Goal: Task Accomplishment & Management: Manage account settings

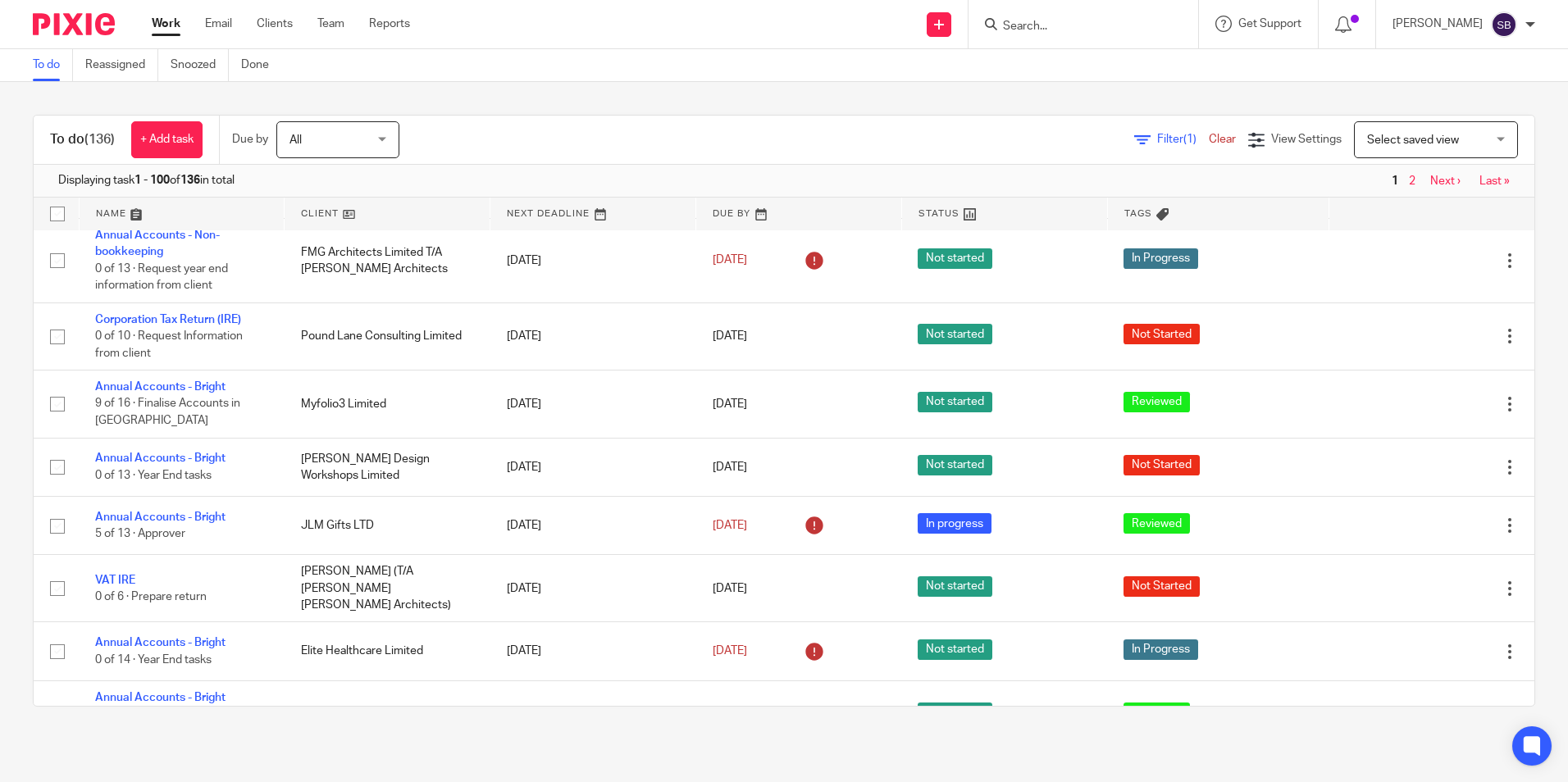
scroll to position [1621, 0]
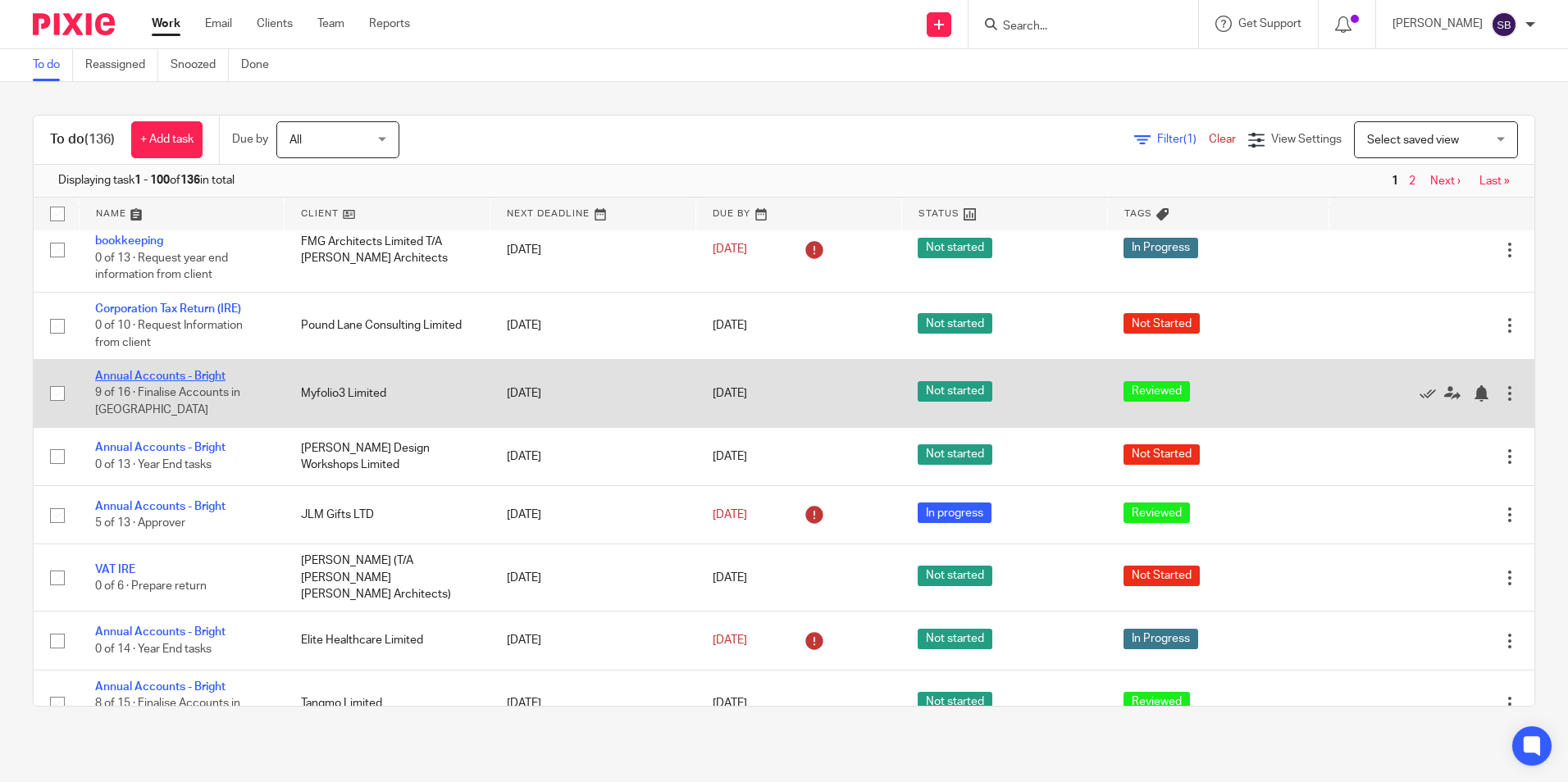
click at [186, 374] on link "Annual Accounts - Bright" at bounding box center [160, 376] width 131 height 11
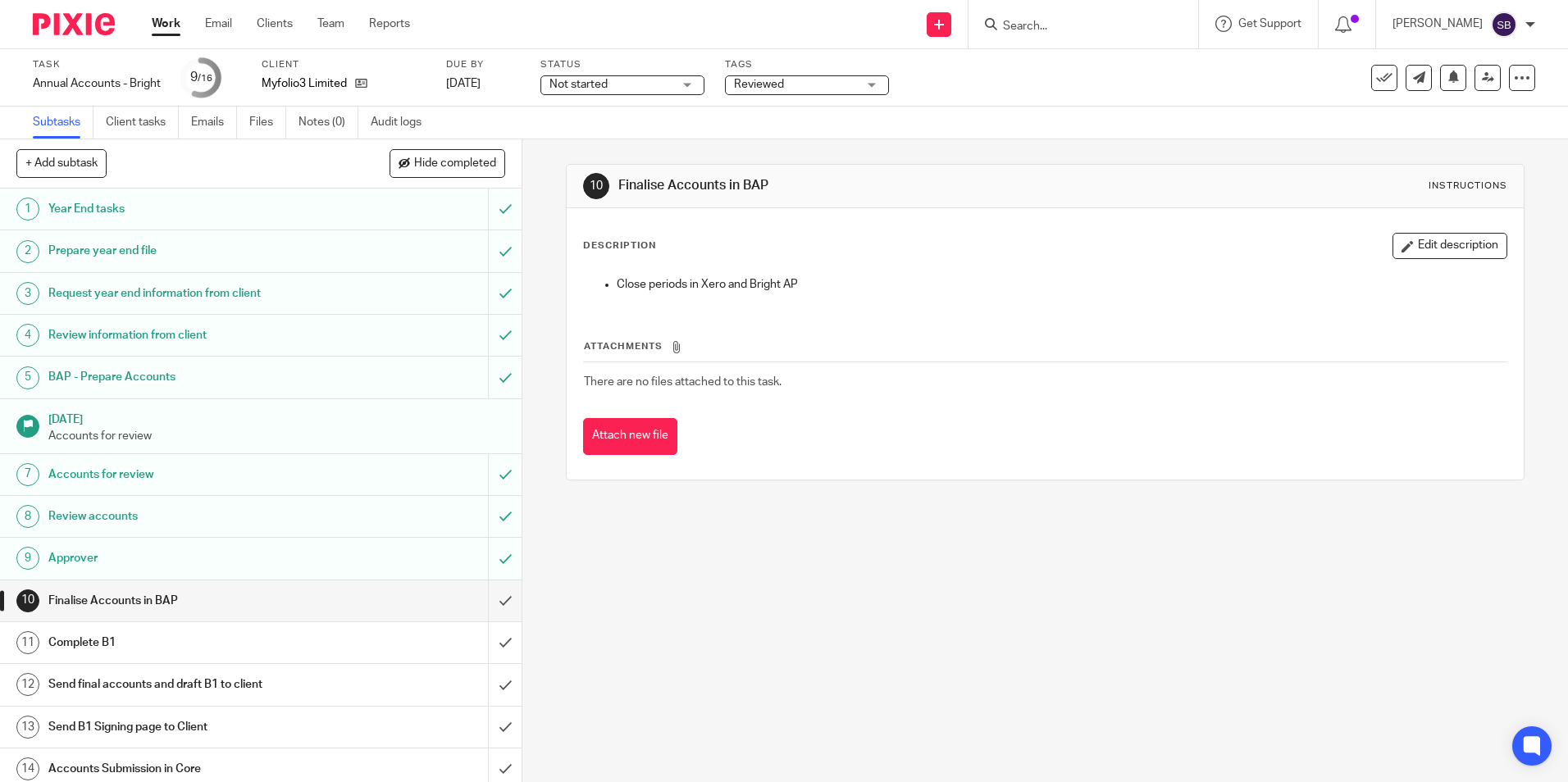
click at [693, 86] on div "Not started Not started" at bounding box center [622, 85] width 164 height 20
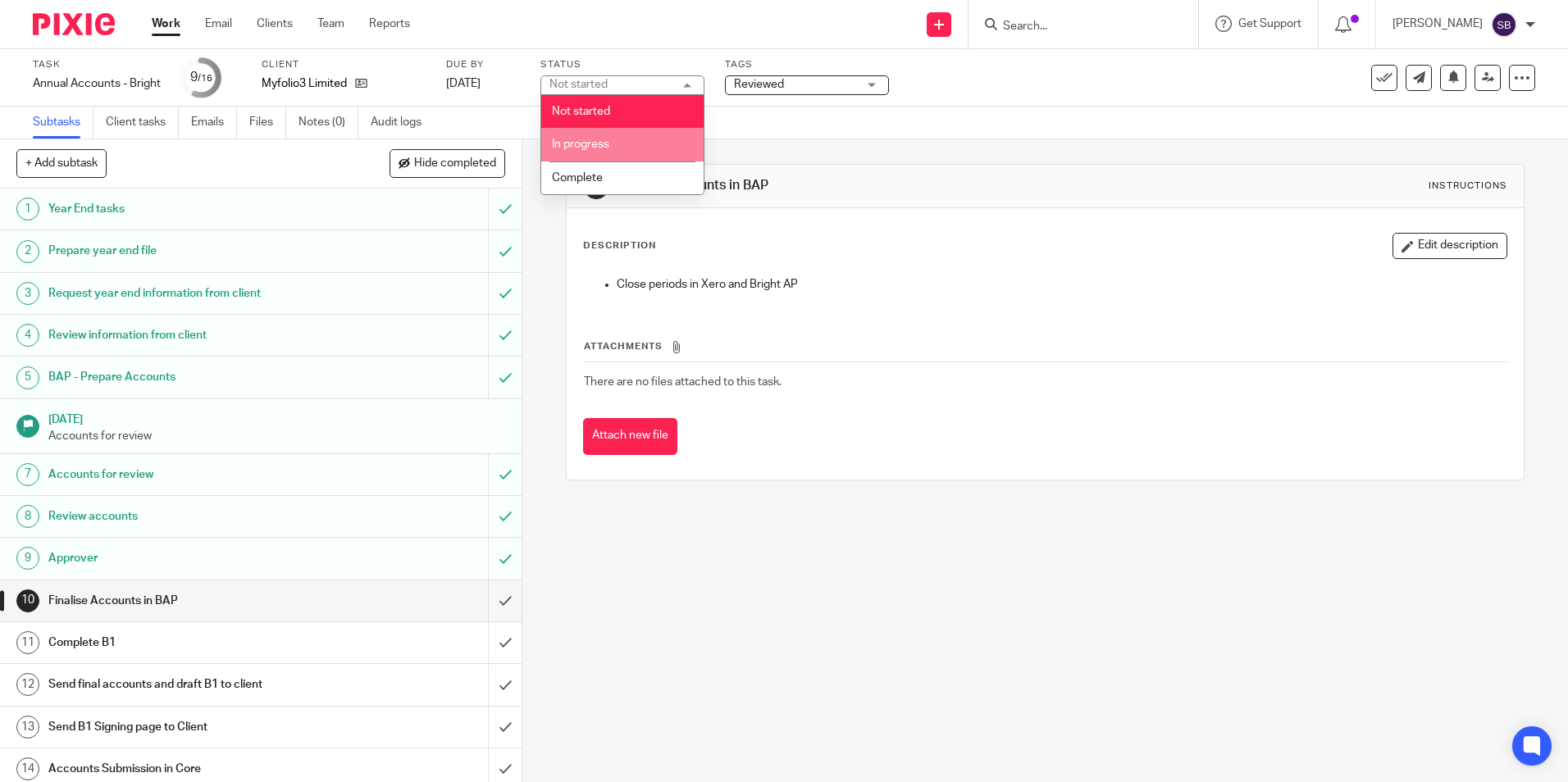
click at [613, 142] on li "In progress" at bounding box center [622, 144] width 162 height 33
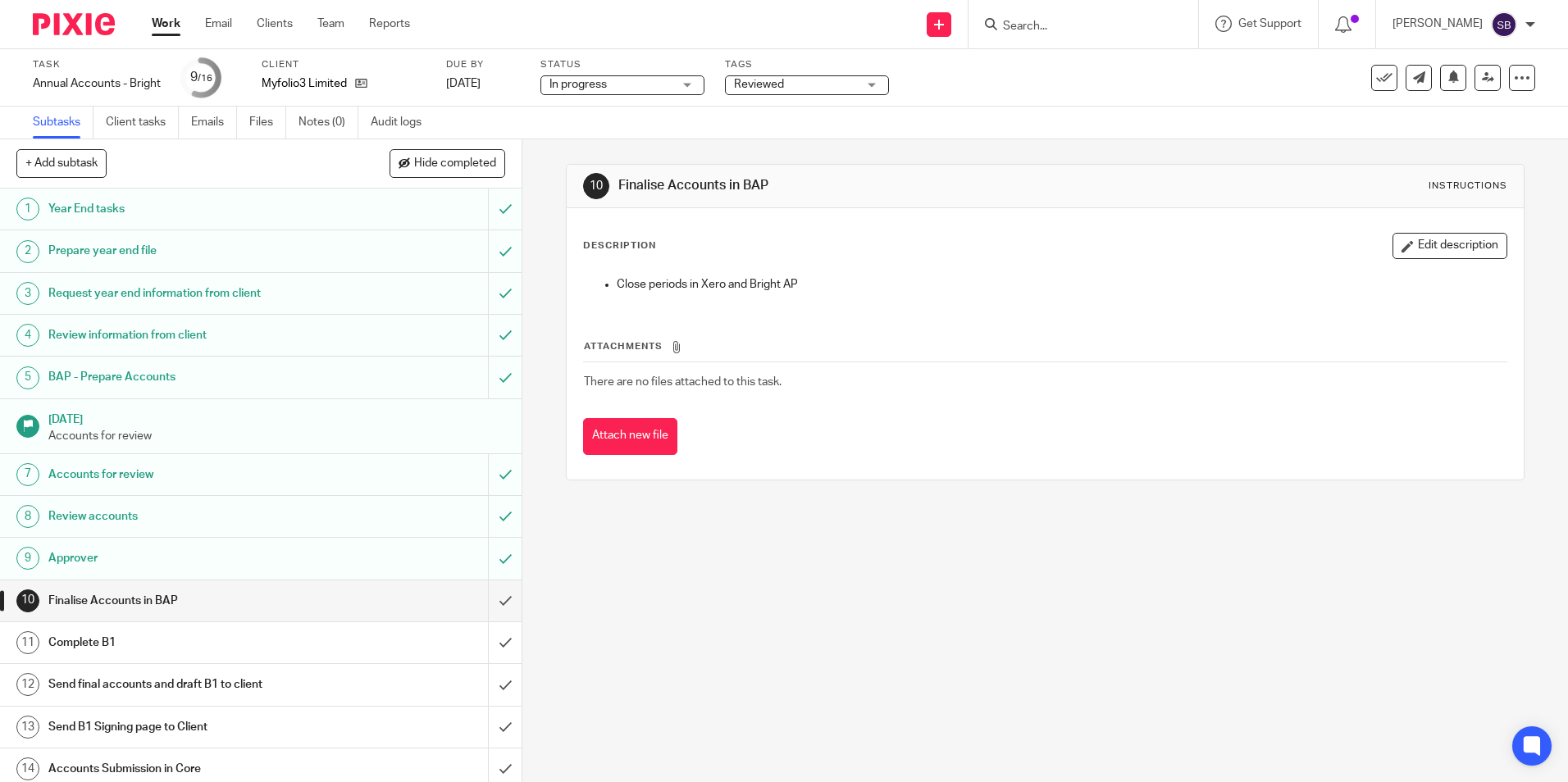
click at [168, 30] on link "Work" at bounding box center [166, 23] width 29 height 16
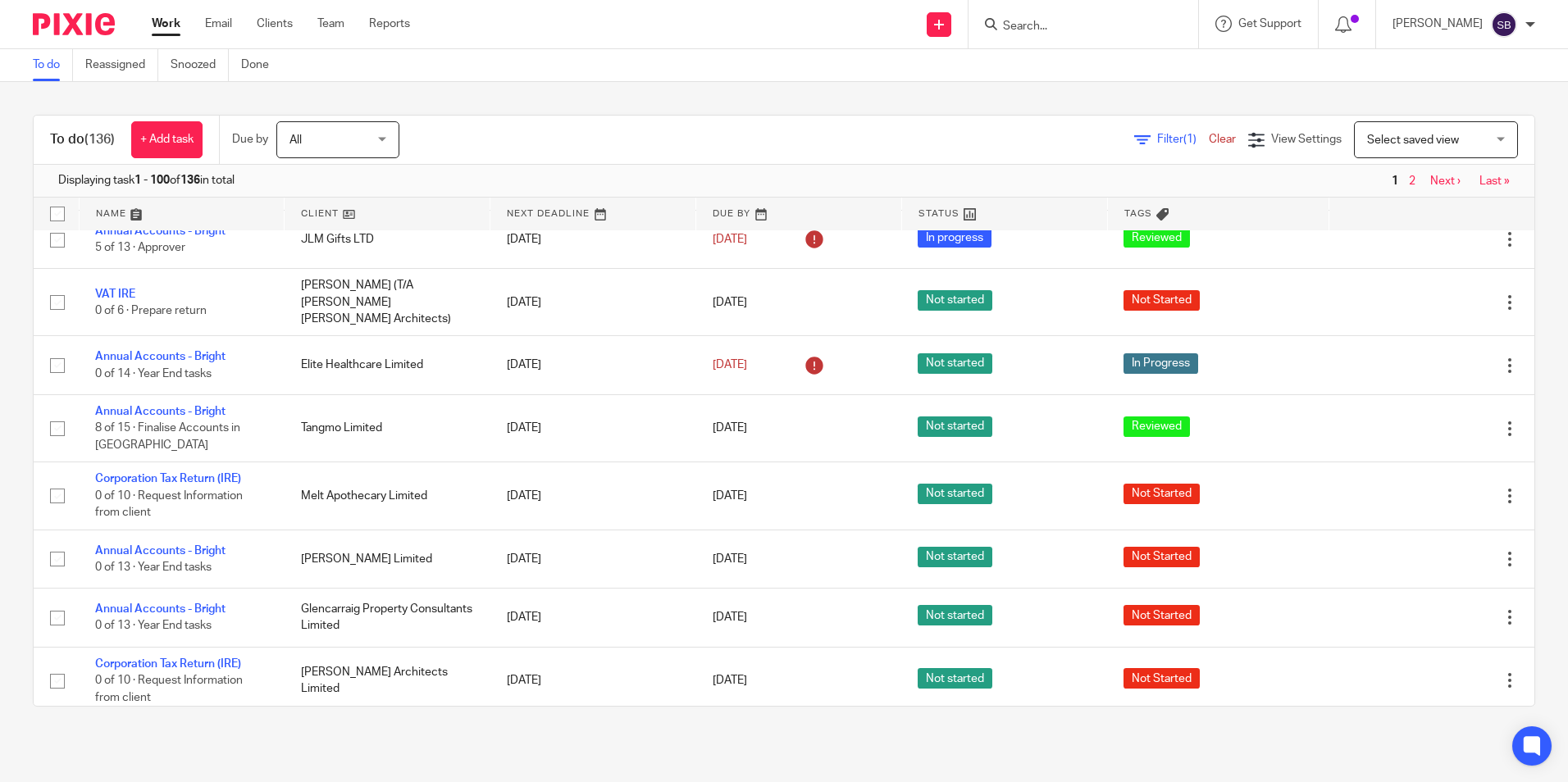
scroll to position [1961, 0]
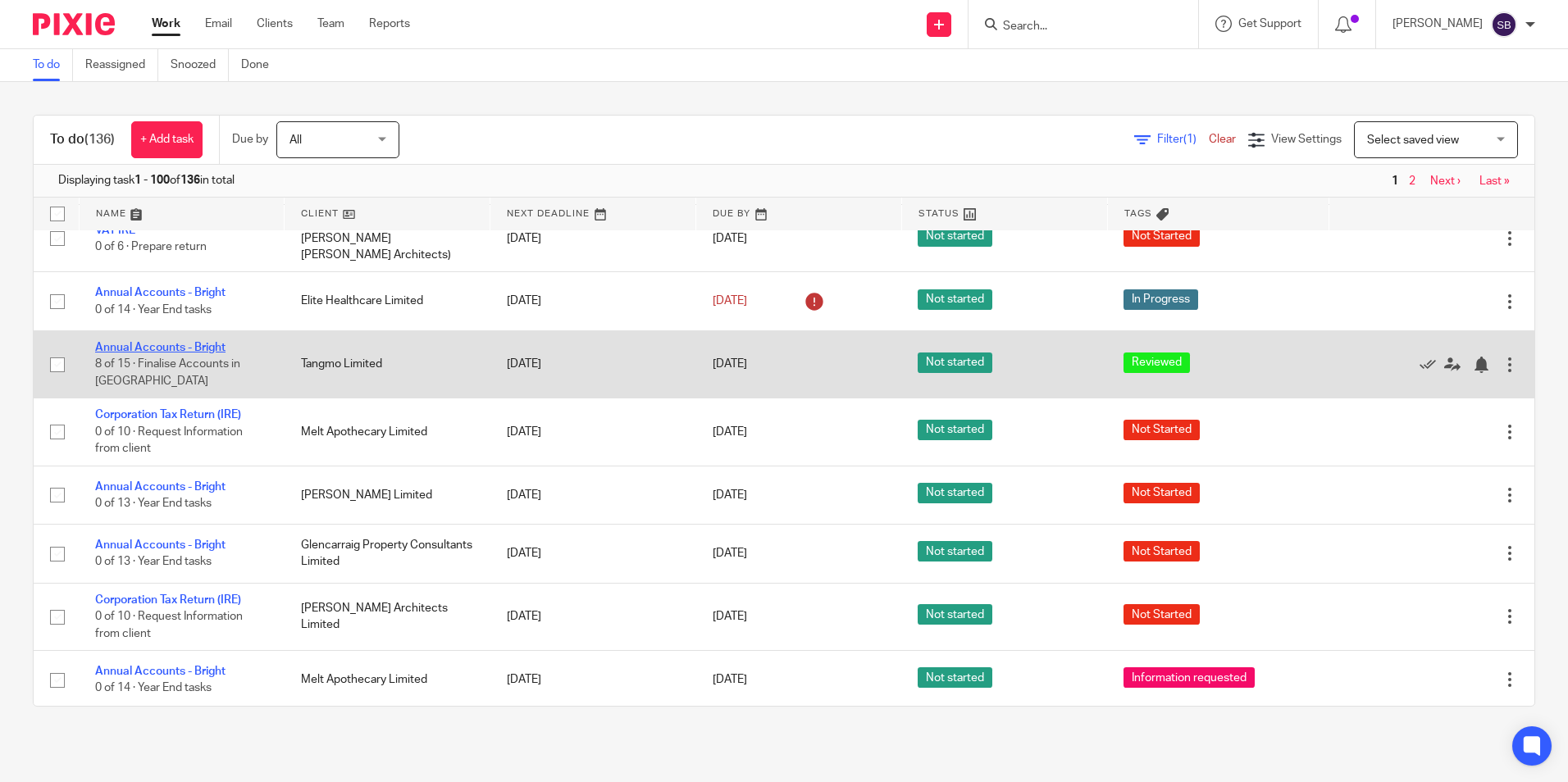
click at [203, 343] on link "Annual Accounts - Bright" at bounding box center [160, 348] width 131 height 11
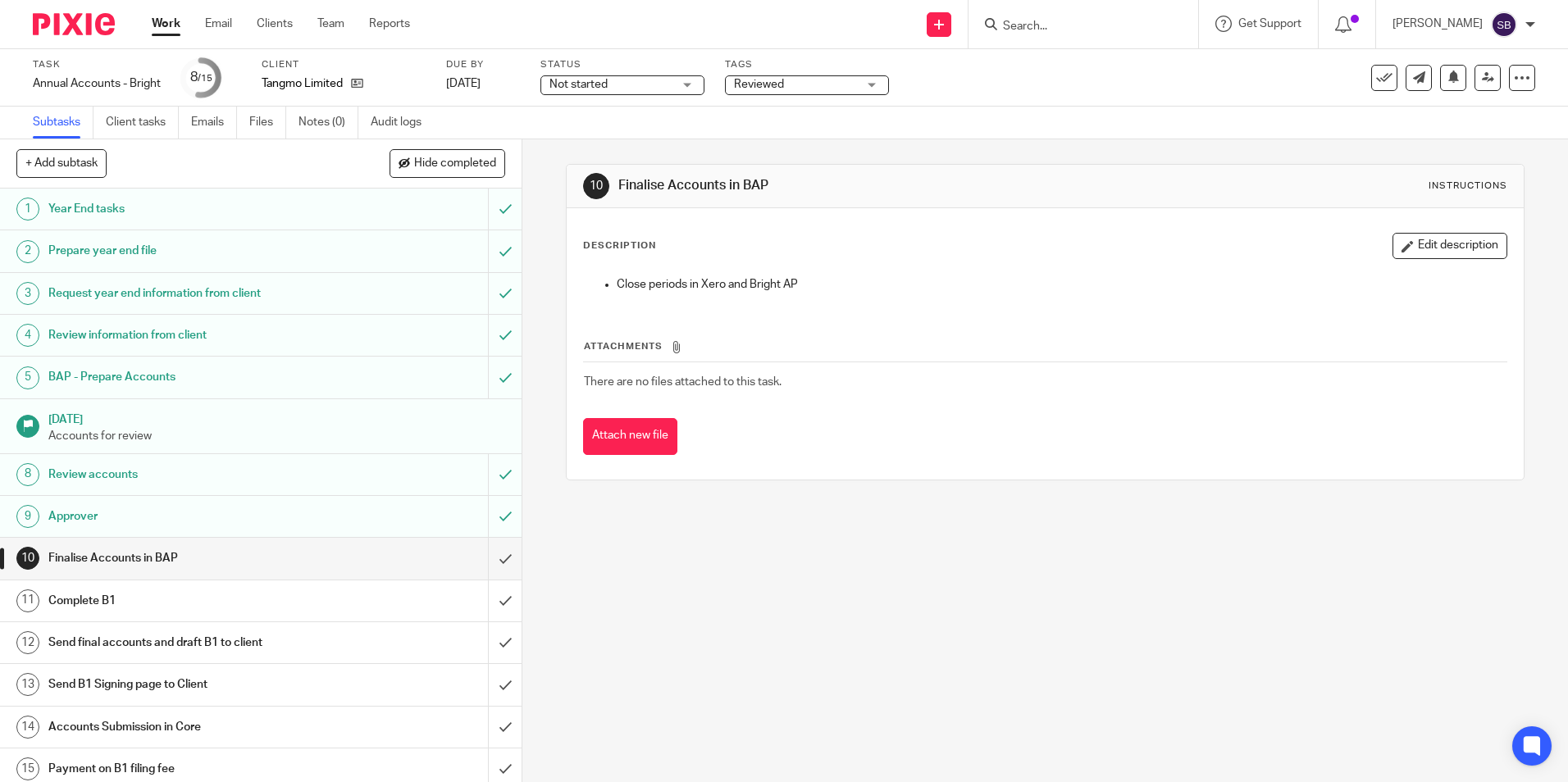
click at [688, 84] on div "Not started Not started" at bounding box center [622, 85] width 164 height 20
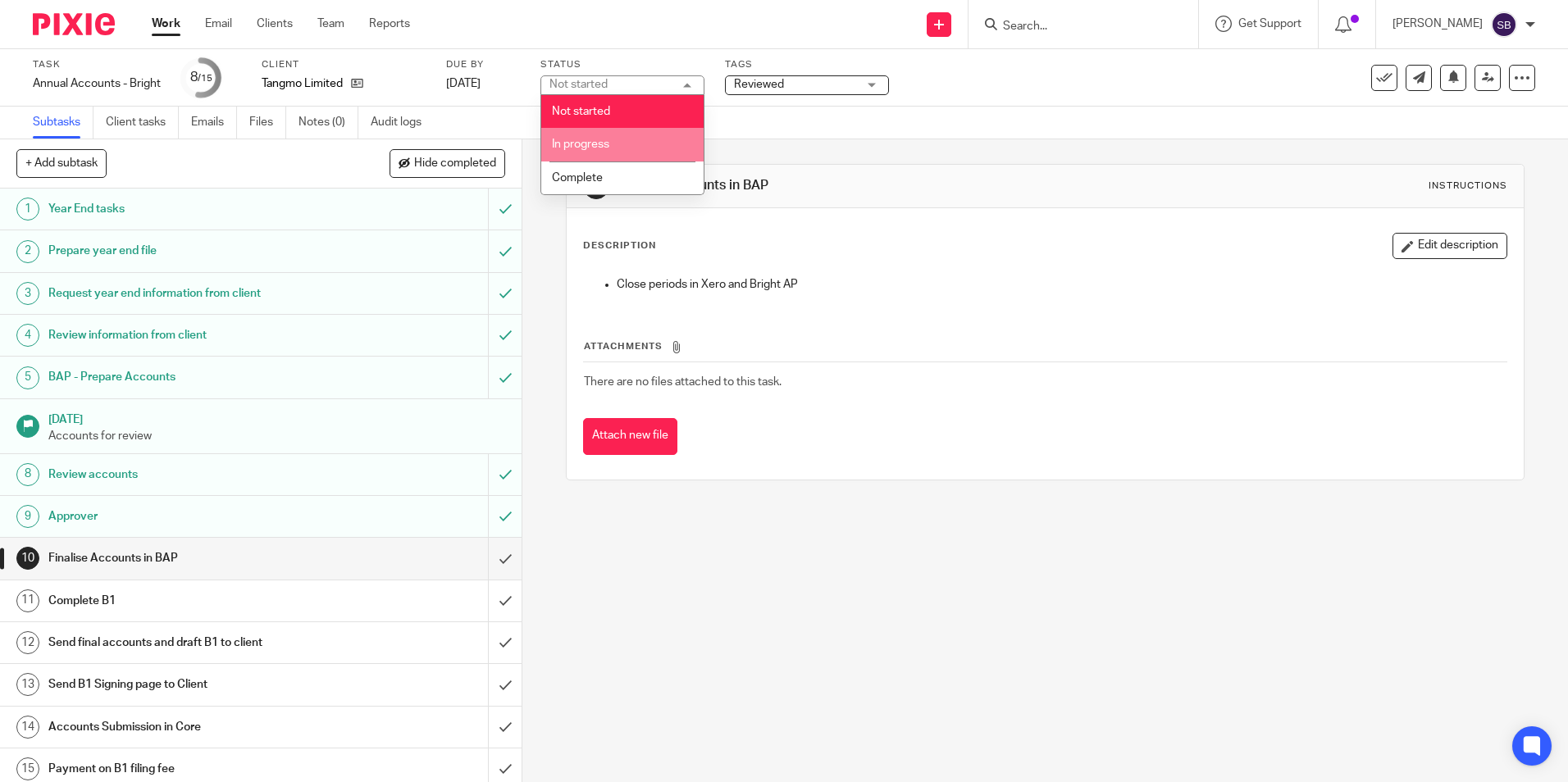
click at [594, 151] on li "In progress" at bounding box center [622, 144] width 162 height 33
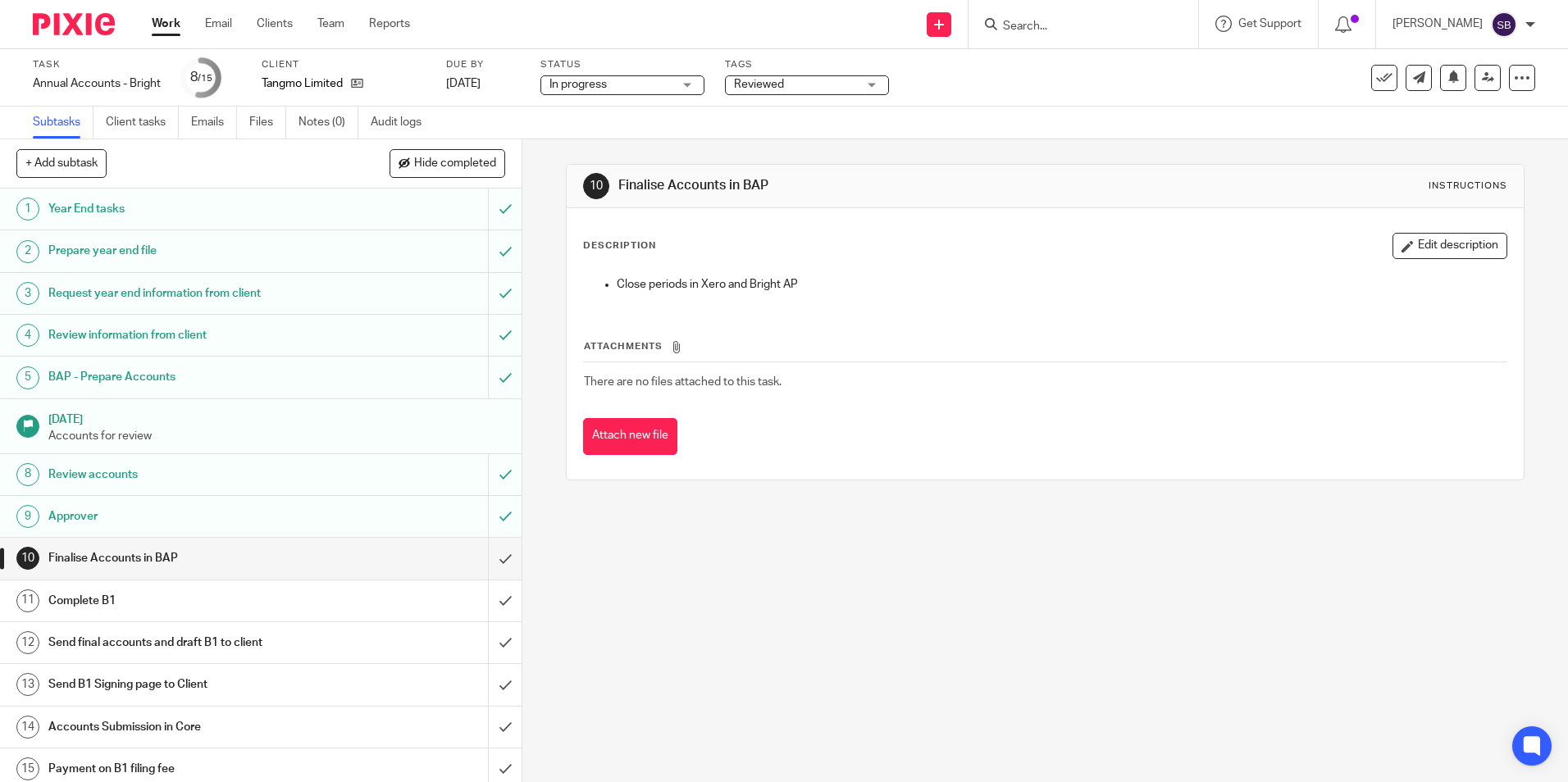
click at [166, 23] on link "Work" at bounding box center [166, 23] width 29 height 16
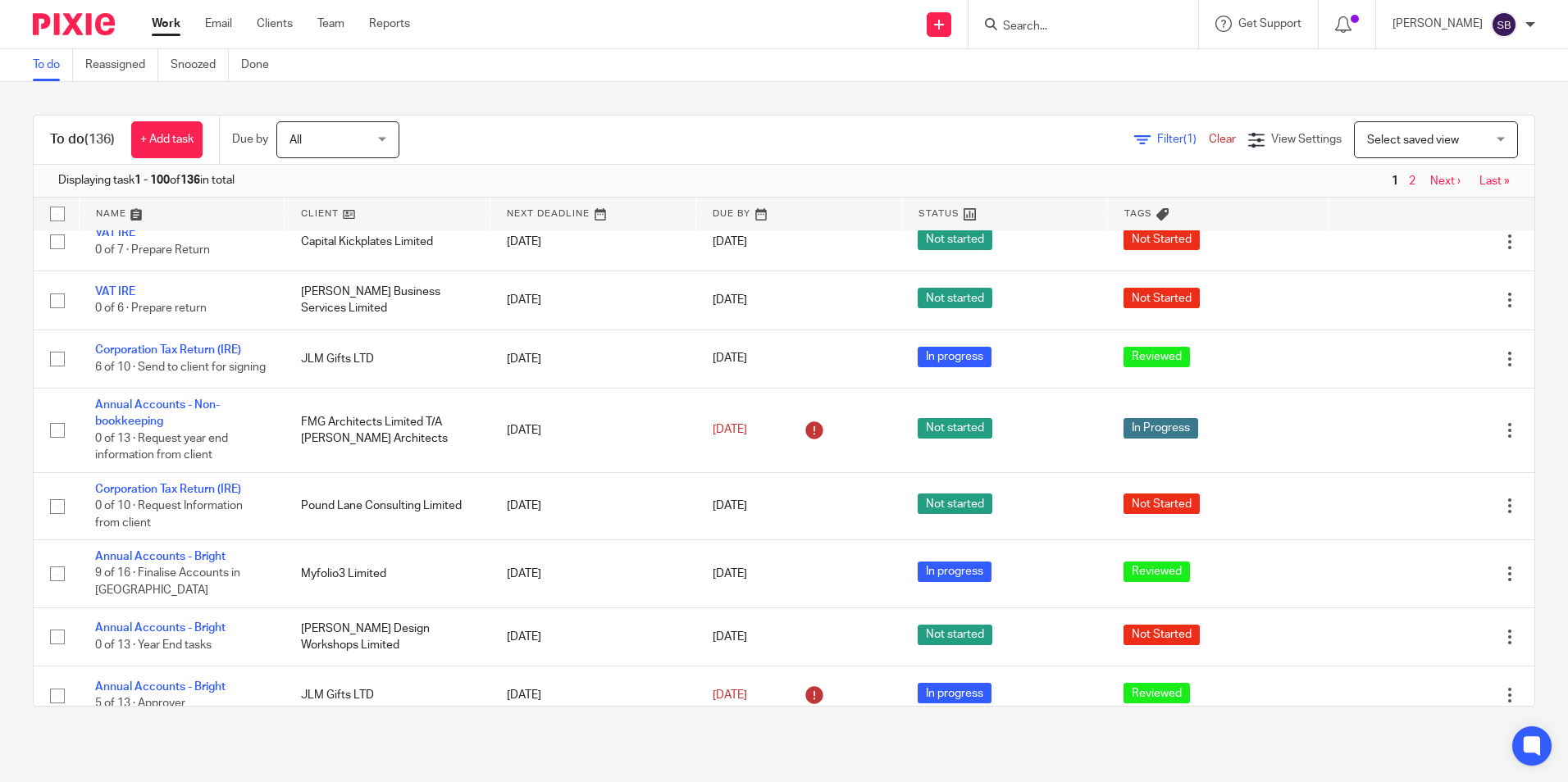
scroll to position [1484, 0]
